Goal: Transaction & Acquisition: Book appointment/travel/reservation

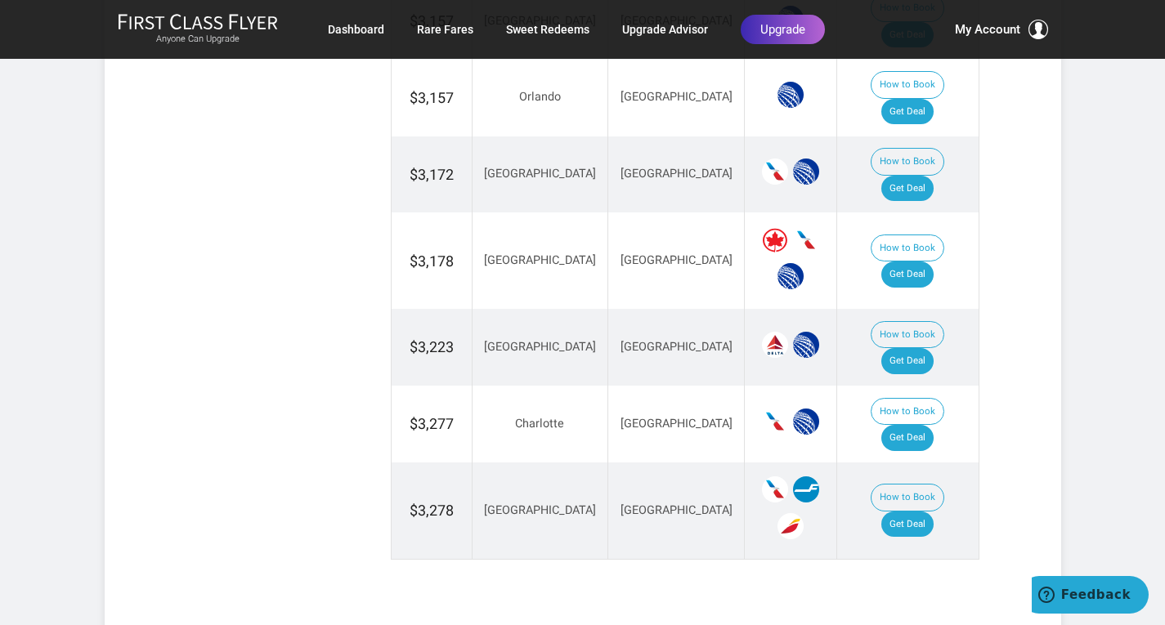
scroll to position [1635, 0]
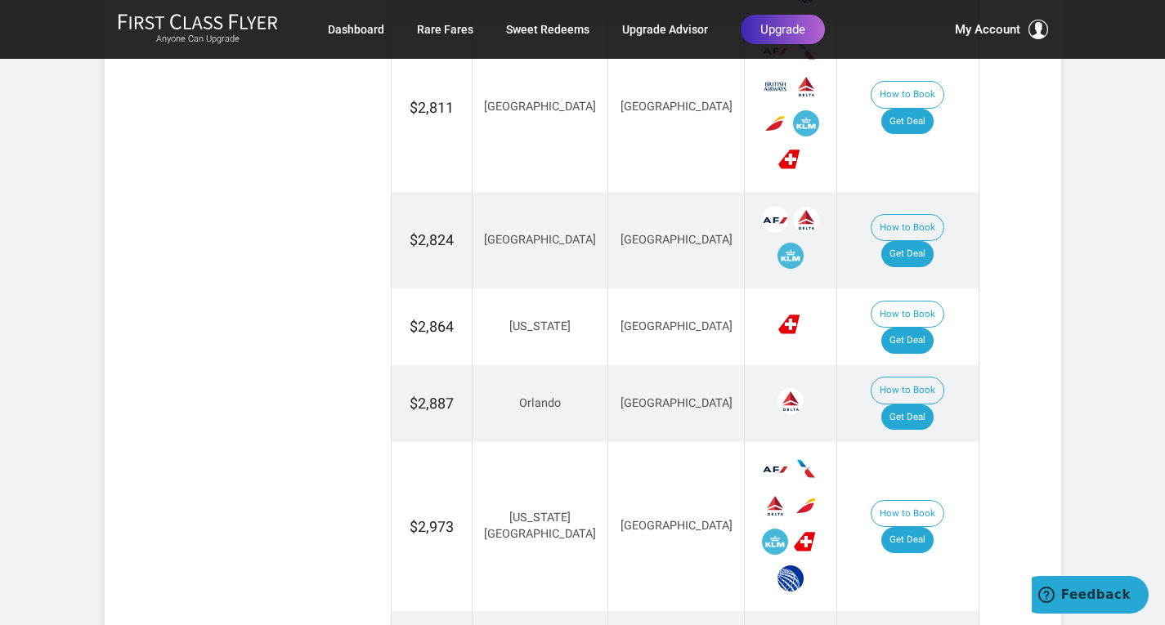
scroll to position [1308, 0]
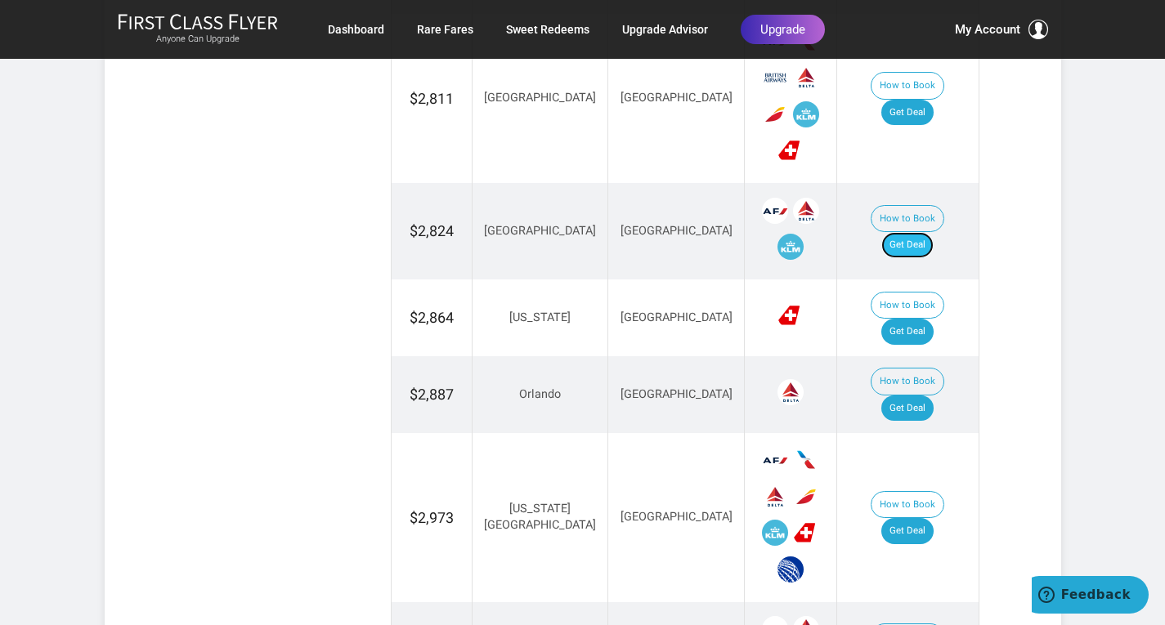
click at [609, 232] on link "Get Deal" at bounding box center [907, 245] width 52 height 26
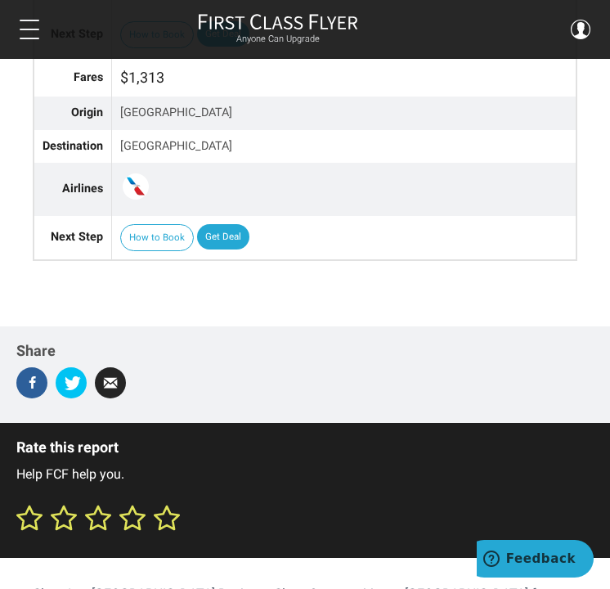
scroll to position [4251, 0]
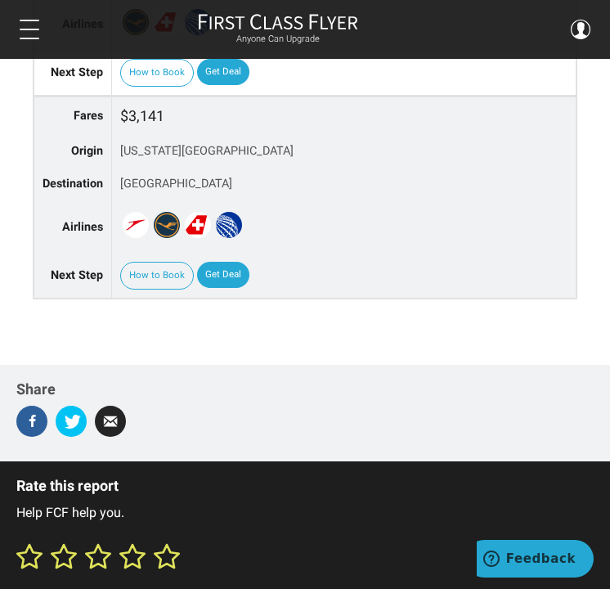
scroll to position [3597, 0]
